Goal: Navigation & Orientation: Find specific page/section

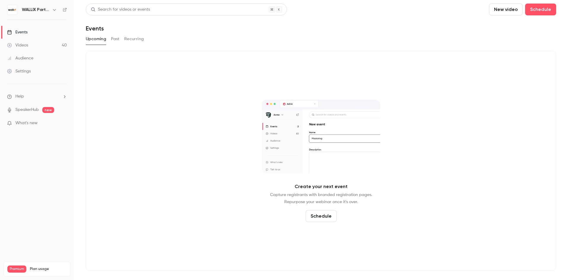
click at [39, 10] on h6 "WALLIX Partners Channel" at bounding box center [36, 10] width 28 height 6
click at [54, 10] on icon "button" at bounding box center [54, 9] width 5 height 5
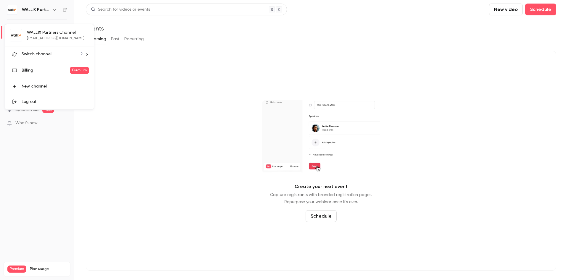
click at [52, 56] on div "Switch channel 2" at bounding box center [52, 54] width 61 height 6
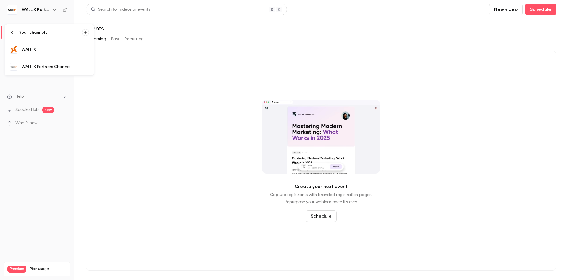
click at [47, 51] on div "WALLIX" at bounding box center [56, 50] width 68 height 6
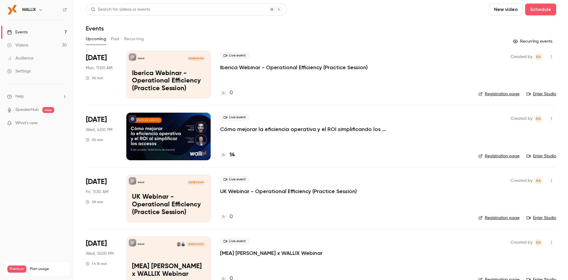
click at [115, 39] on button "Past" at bounding box center [115, 38] width 9 height 9
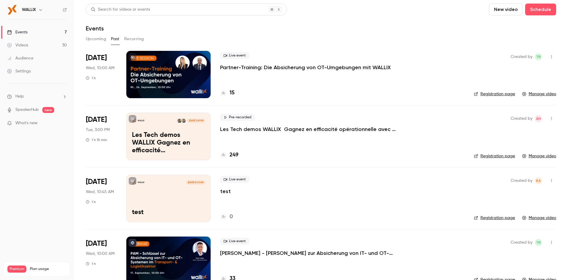
click at [37, 10] on div "WALLIX" at bounding box center [40, 9] width 36 height 7
click at [42, 12] on button "button" at bounding box center [40, 9] width 7 height 7
click at [43, 57] on span "Switch channel" at bounding box center [37, 54] width 30 height 6
click at [47, 66] on div "WALLIX Partners Channel" at bounding box center [56, 67] width 68 height 6
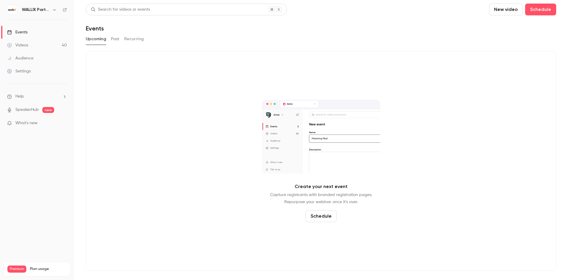
click at [53, 10] on icon "button" at bounding box center [54, 9] width 5 height 5
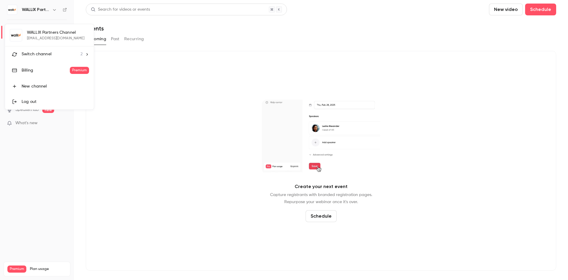
click at [66, 54] on div "Switch channel 2" at bounding box center [52, 54] width 61 height 6
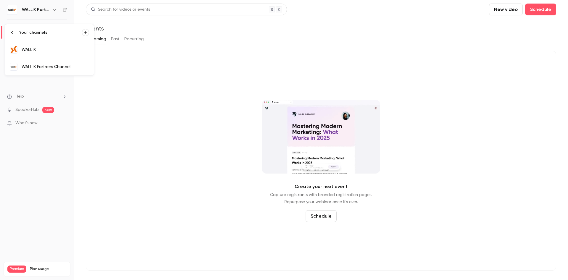
click at [58, 50] on div "WALLIX" at bounding box center [56, 50] width 68 height 6
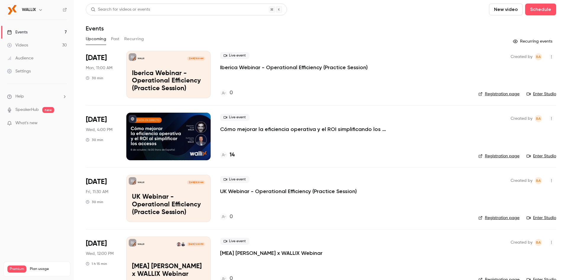
click at [38, 8] on button "button" at bounding box center [40, 9] width 7 height 7
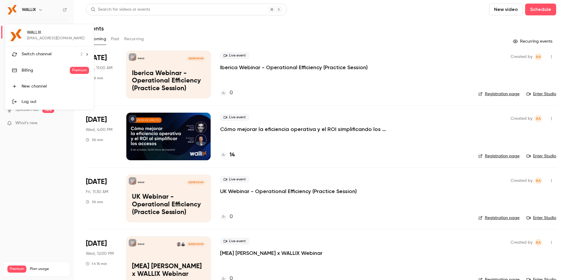
click at [140, 25] on div at bounding box center [284, 140] width 568 height 280
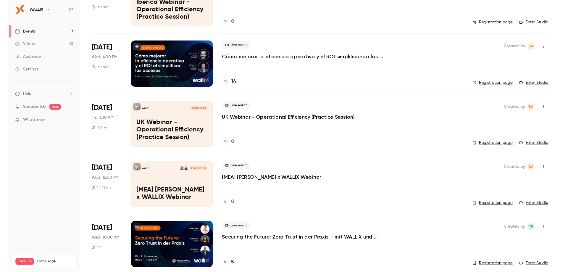
scroll to position [73, 0]
